Goal: Transaction & Acquisition: Purchase product/service

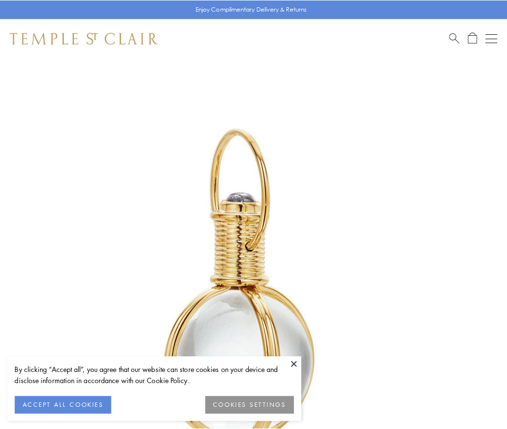
scroll to position [252, 0]
